Goal: Information Seeking & Learning: Learn about a topic

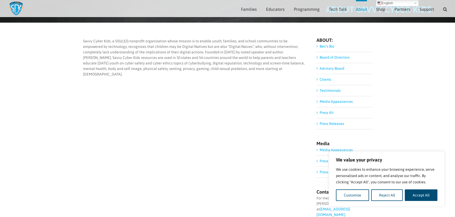
scroll to position [26, 0]
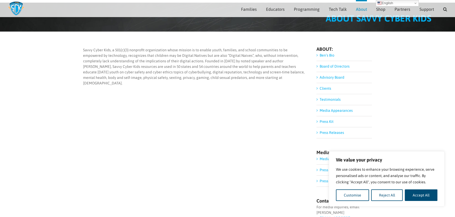
click at [328, 89] on link "Clients" at bounding box center [326, 88] width 12 height 4
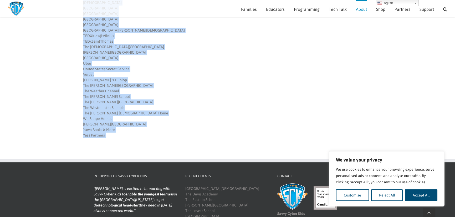
scroll to position [521, 0]
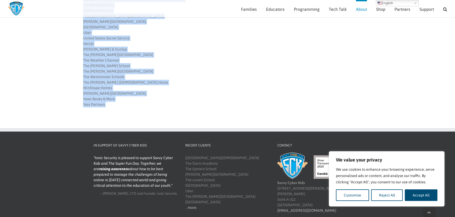
drag, startPoint x: 83, startPoint y: 94, endPoint x: 133, endPoint y: 105, distance: 50.8
copy div "Lor Ips Dol’s Ametc Adipis Elitseddo Eiusmodt Incididuntutl Etdolo – Magn Aliq …"
click at [188, 82] on div "United States Secret Service [PERSON_NAME] & Dunlop The [PERSON_NAME] School Th…" at bounding box center [194, 72] width 222 height 72
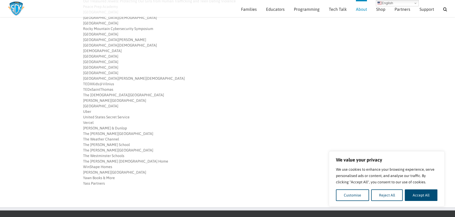
scroll to position [442, 0]
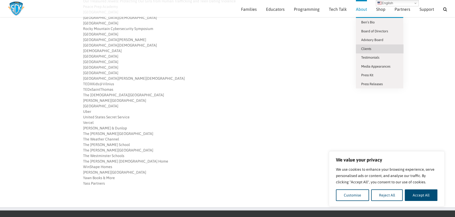
click at [360, 9] on span "About" at bounding box center [361, 9] width 11 height 4
